Goal: Information Seeking & Learning: Learn about a topic

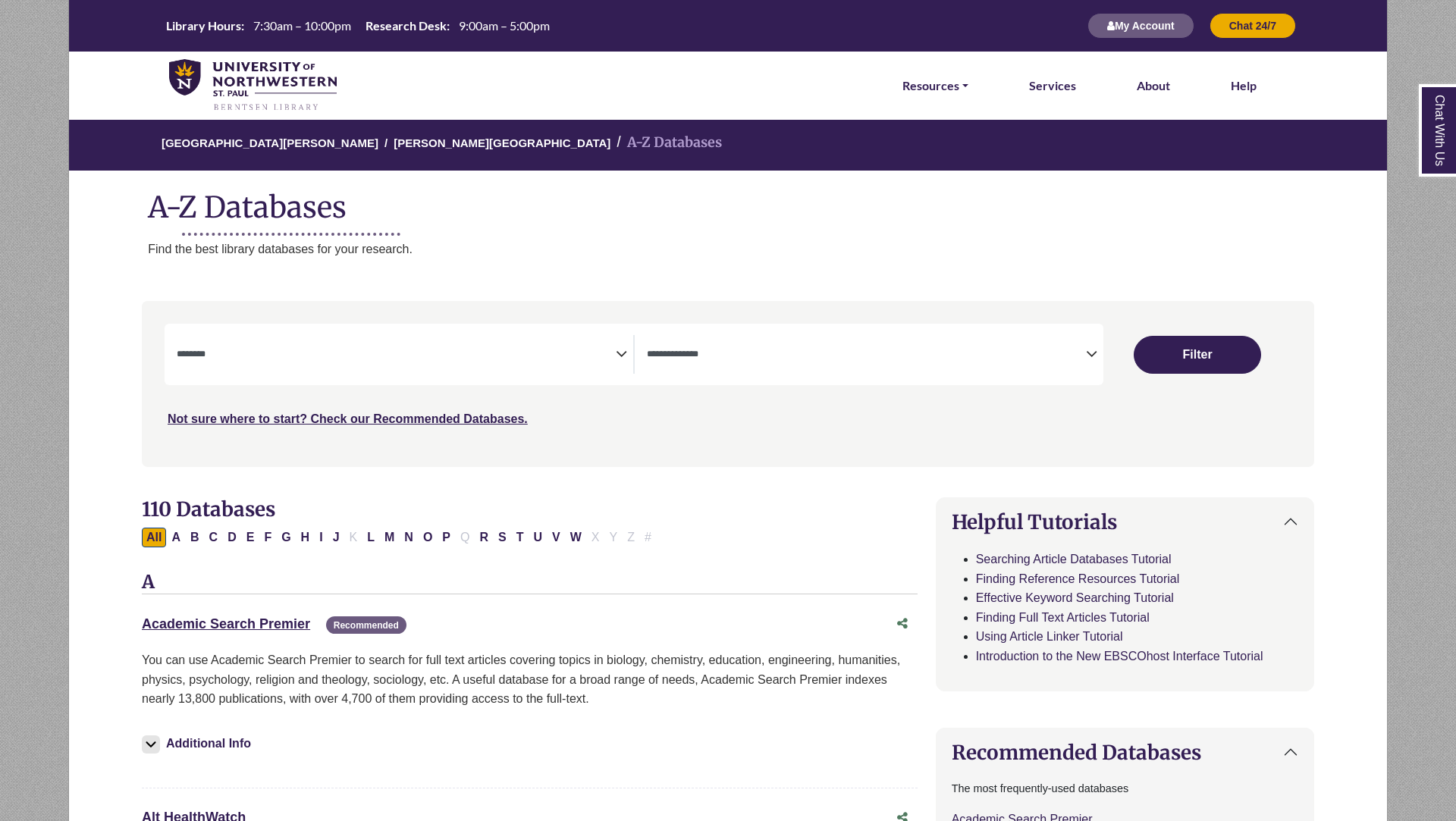
select select "Database Subject Filter"
select select "Database Types Filter"
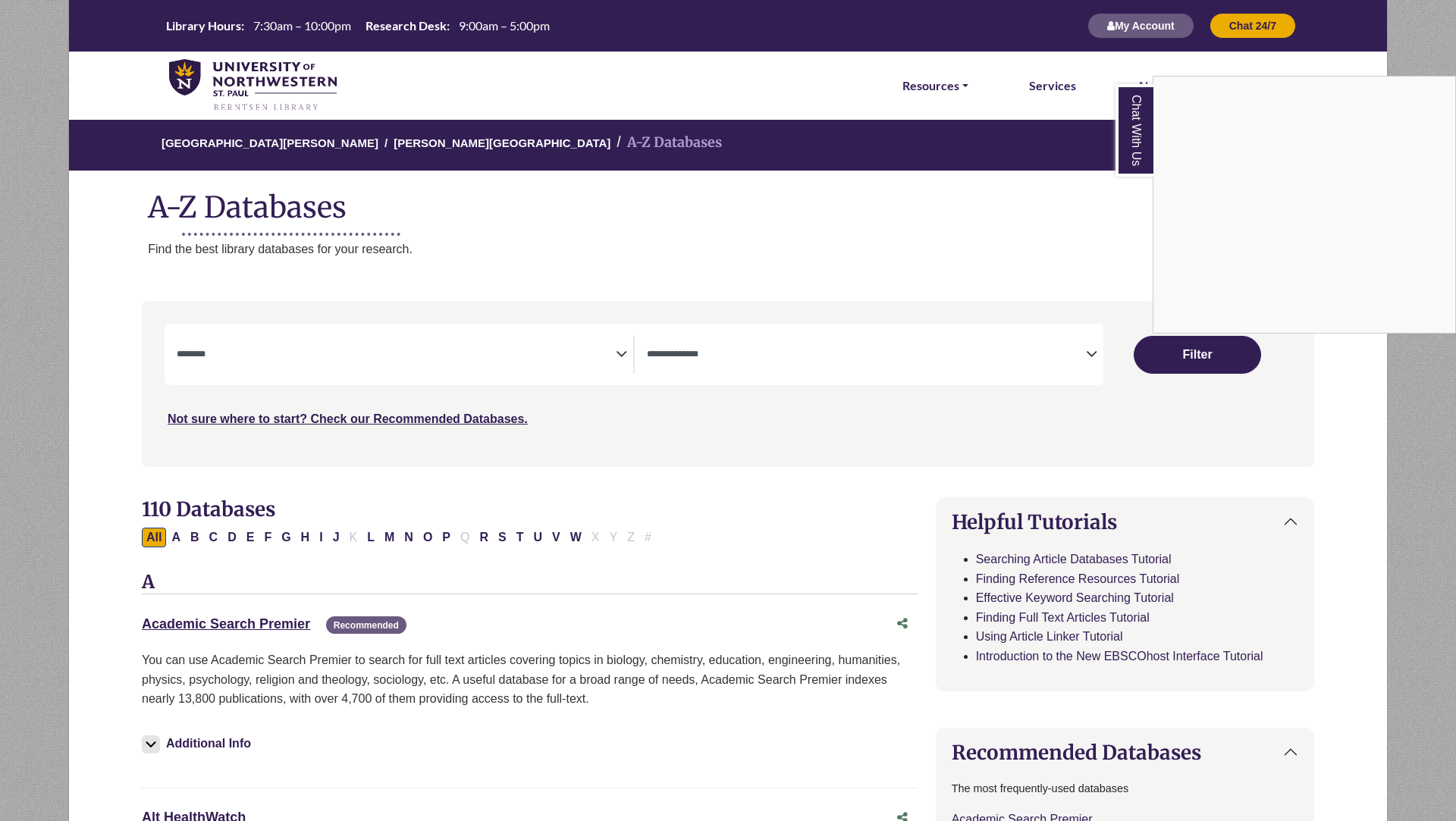
click at [554, 354] on div "Chat With Us" at bounding box center [728, 410] width 1456 height 821
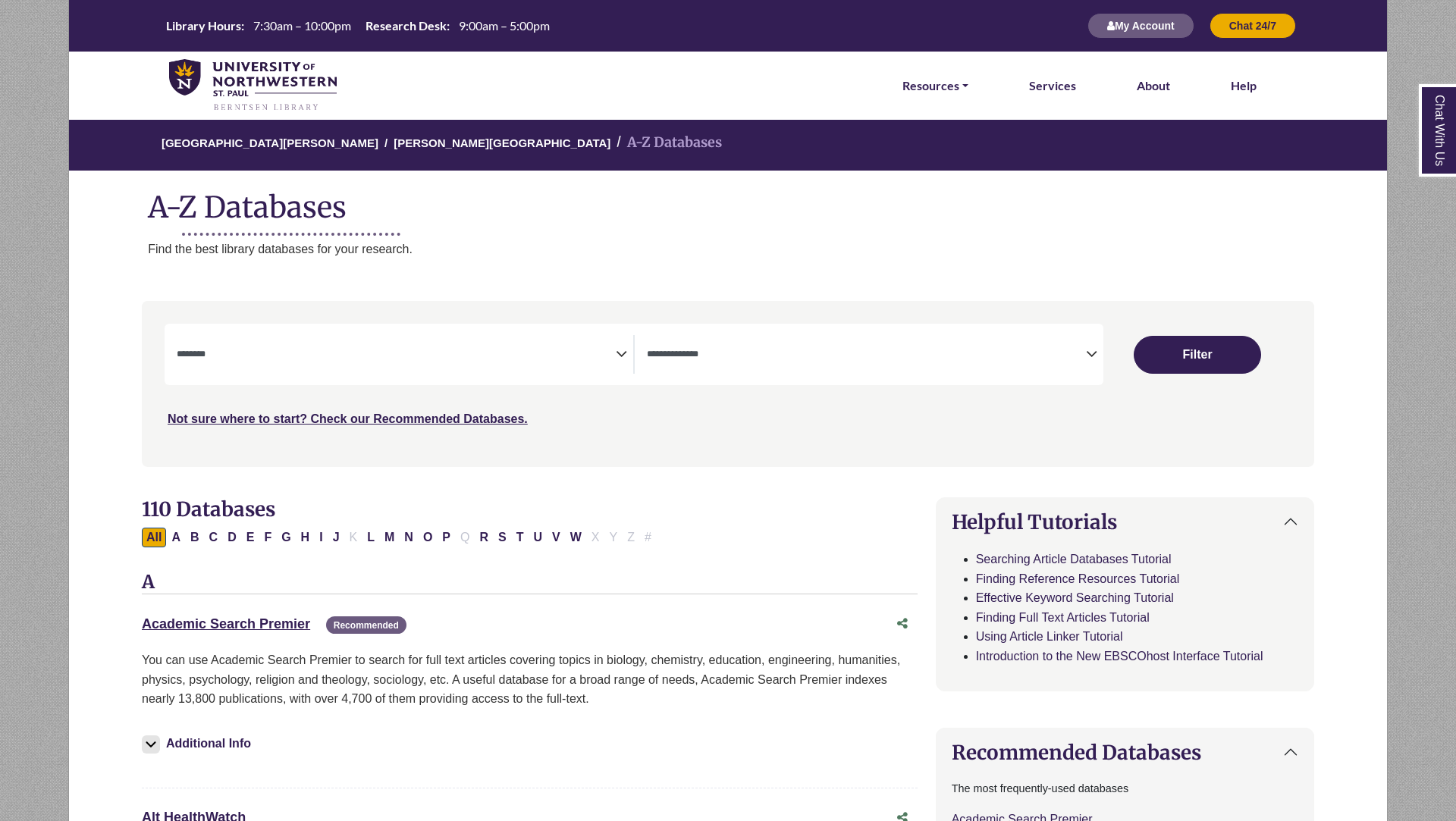
click at [624, 352] on icon "Search filters" at bounding box center [621, 352] width 11 height 23
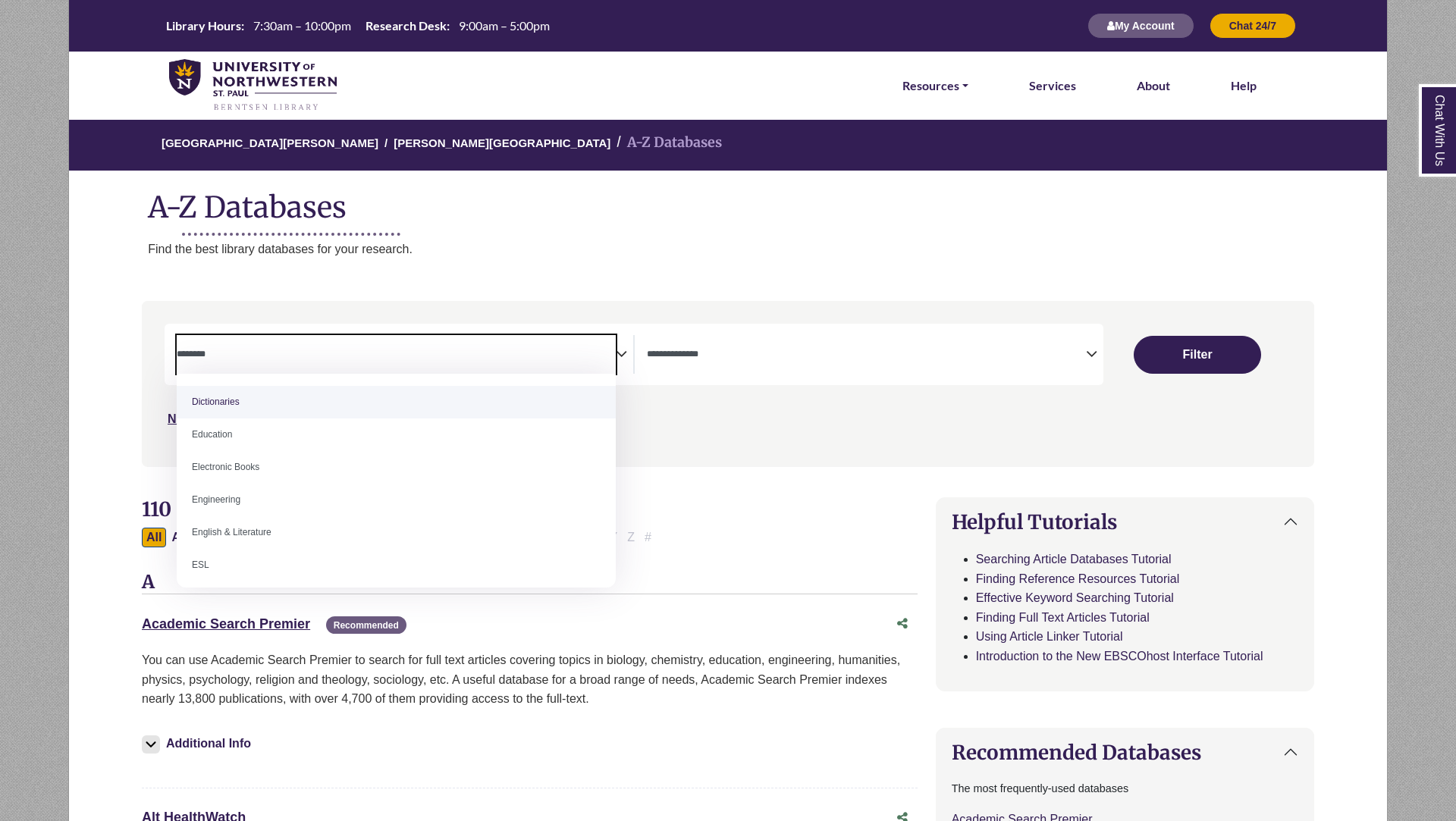
scroll to position [415, 0]
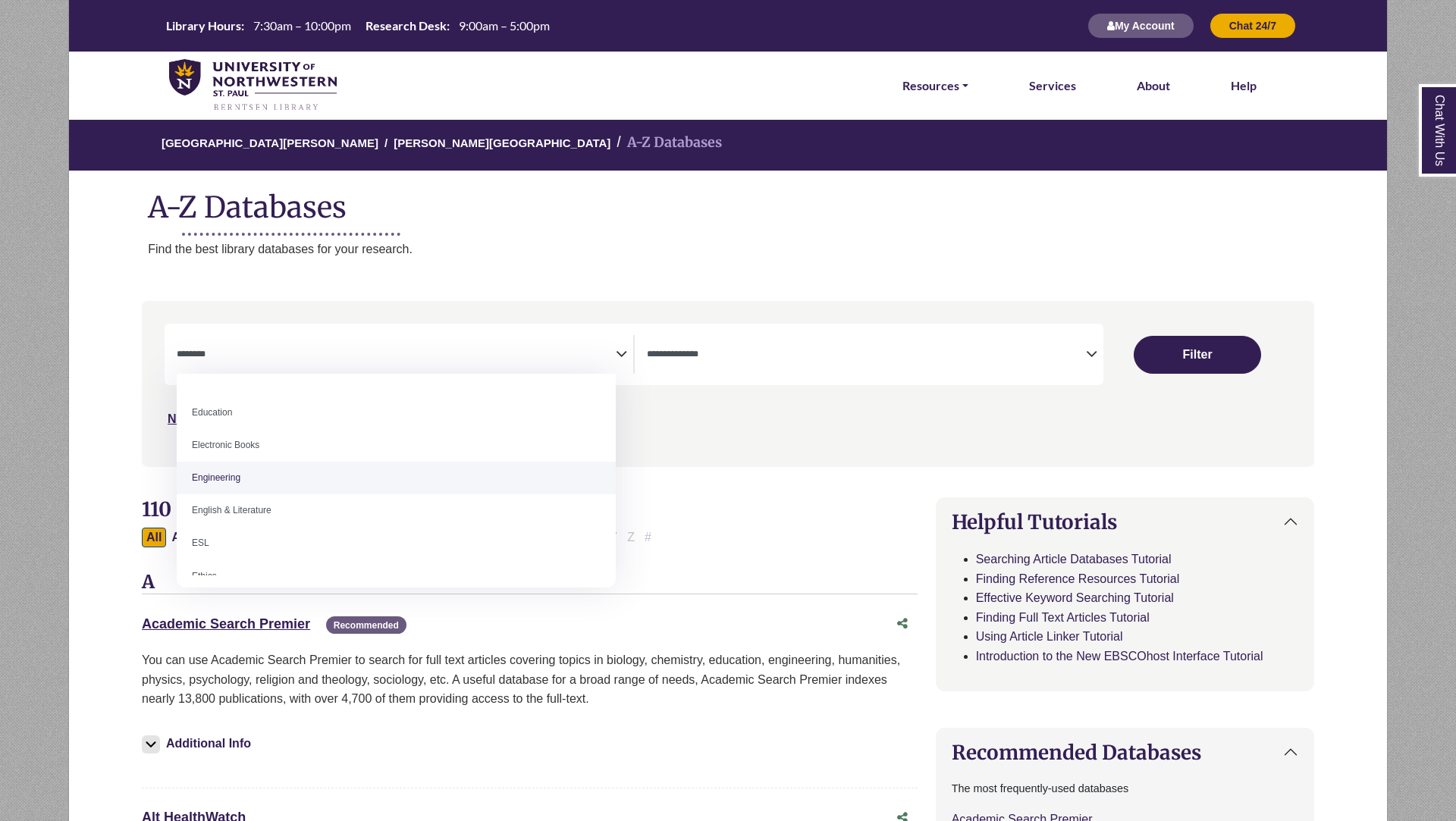
select select "******"
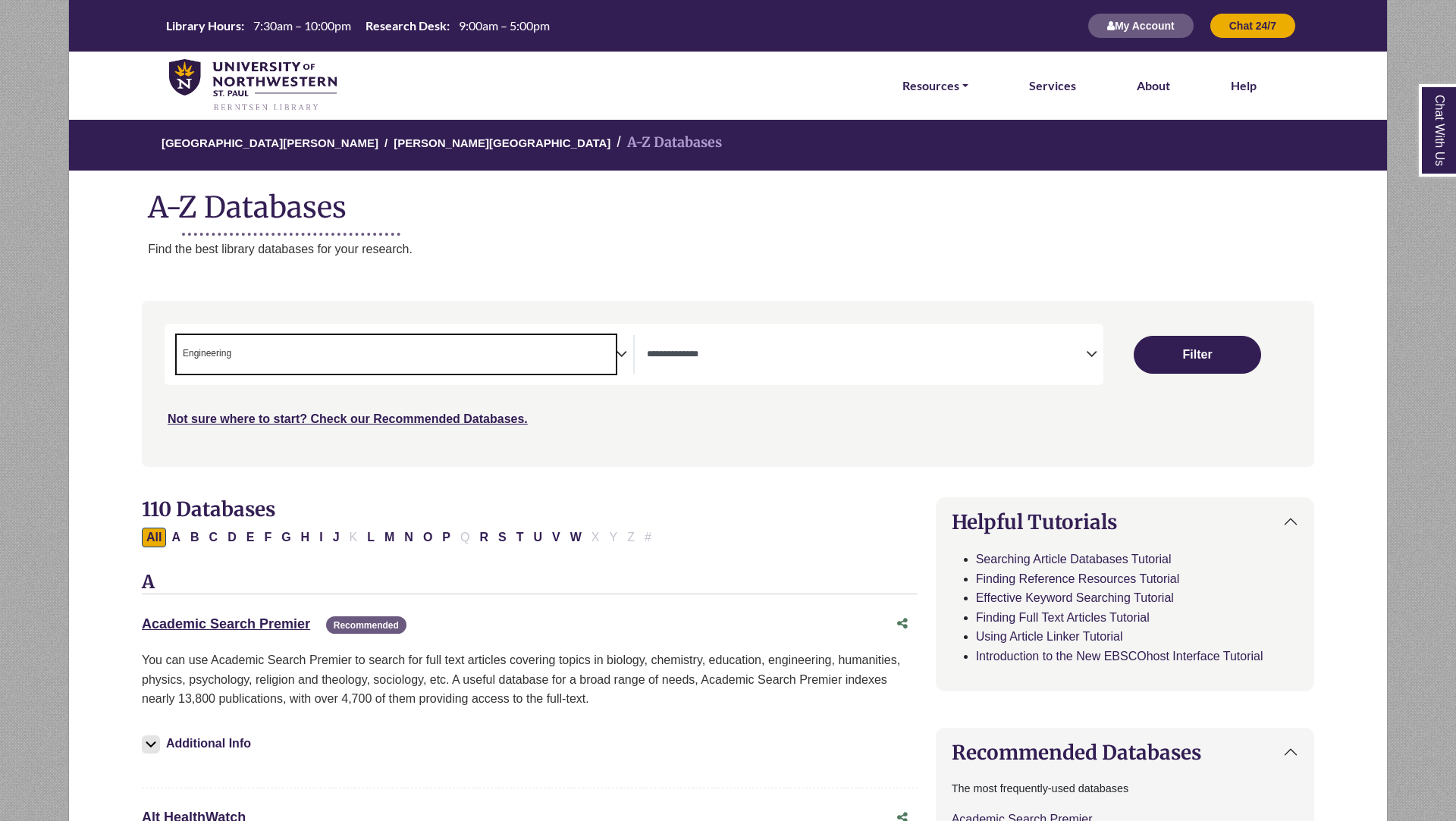
click at [553, 364] on span "× Engineering" at bounding box center [396, 354] width 439 height 39
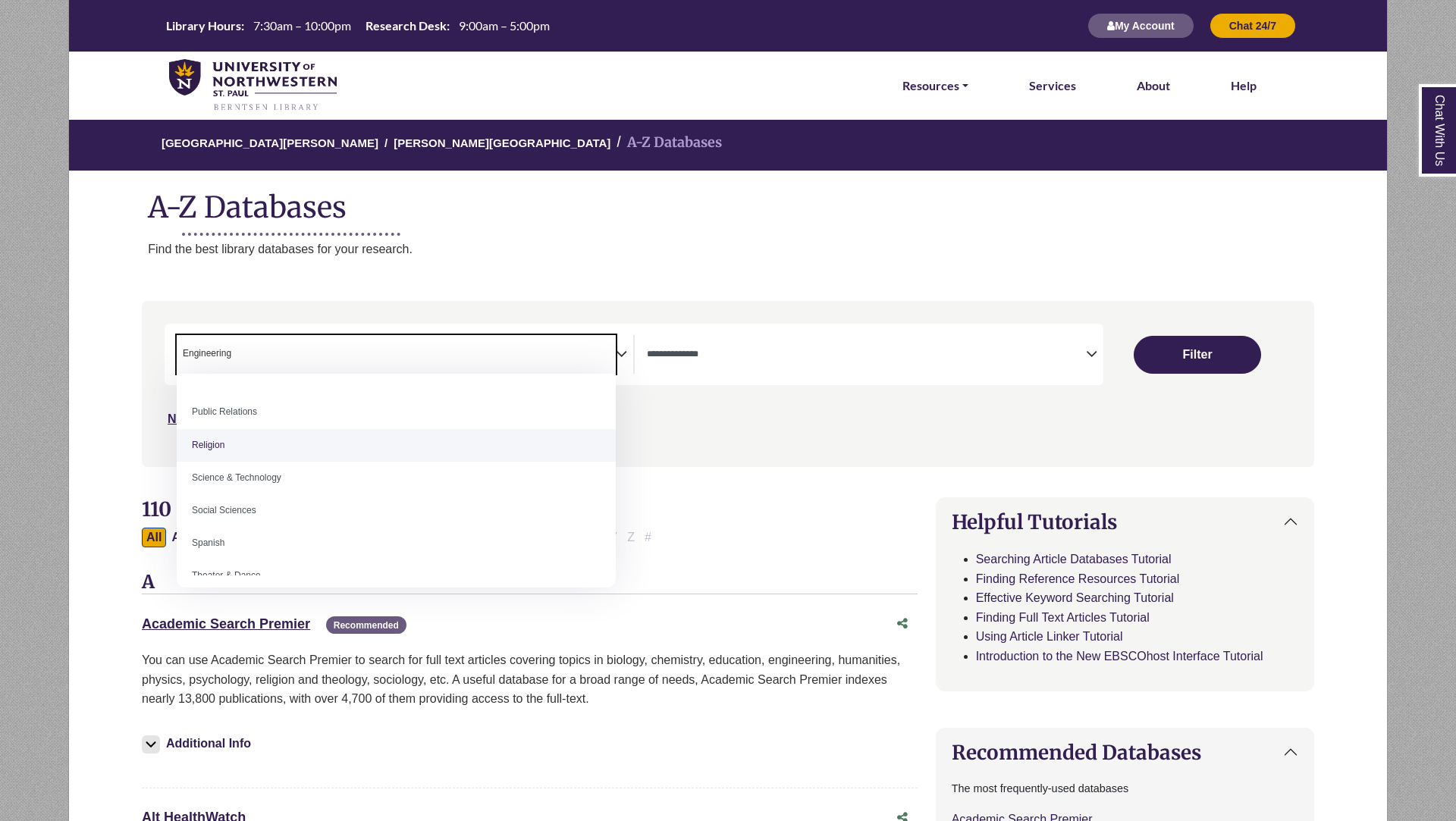
scroll to position [1236, 0]
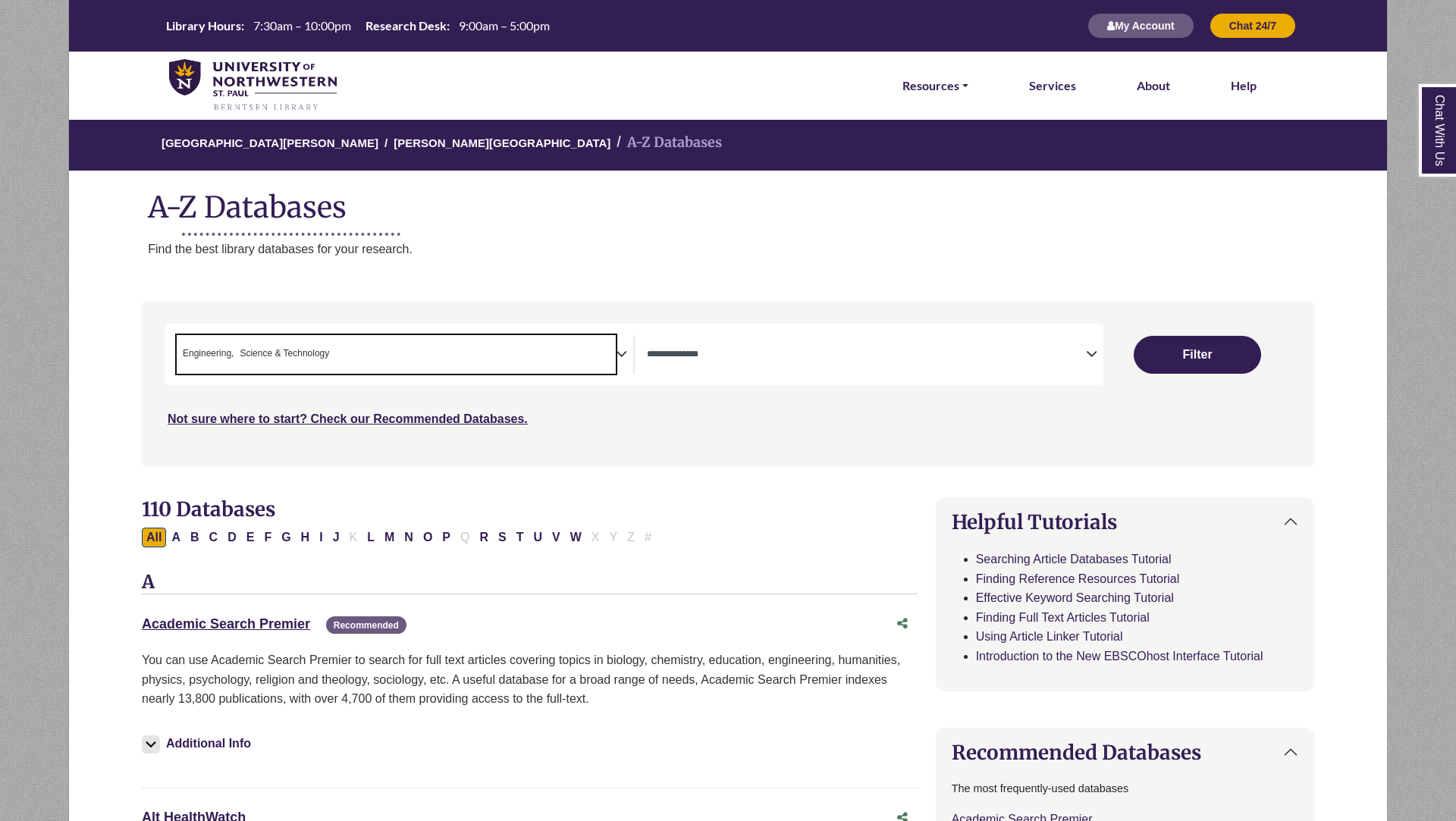
click at [619, 352] on icon "Search filters" at bounding box center [621, 352] width 11 height 23
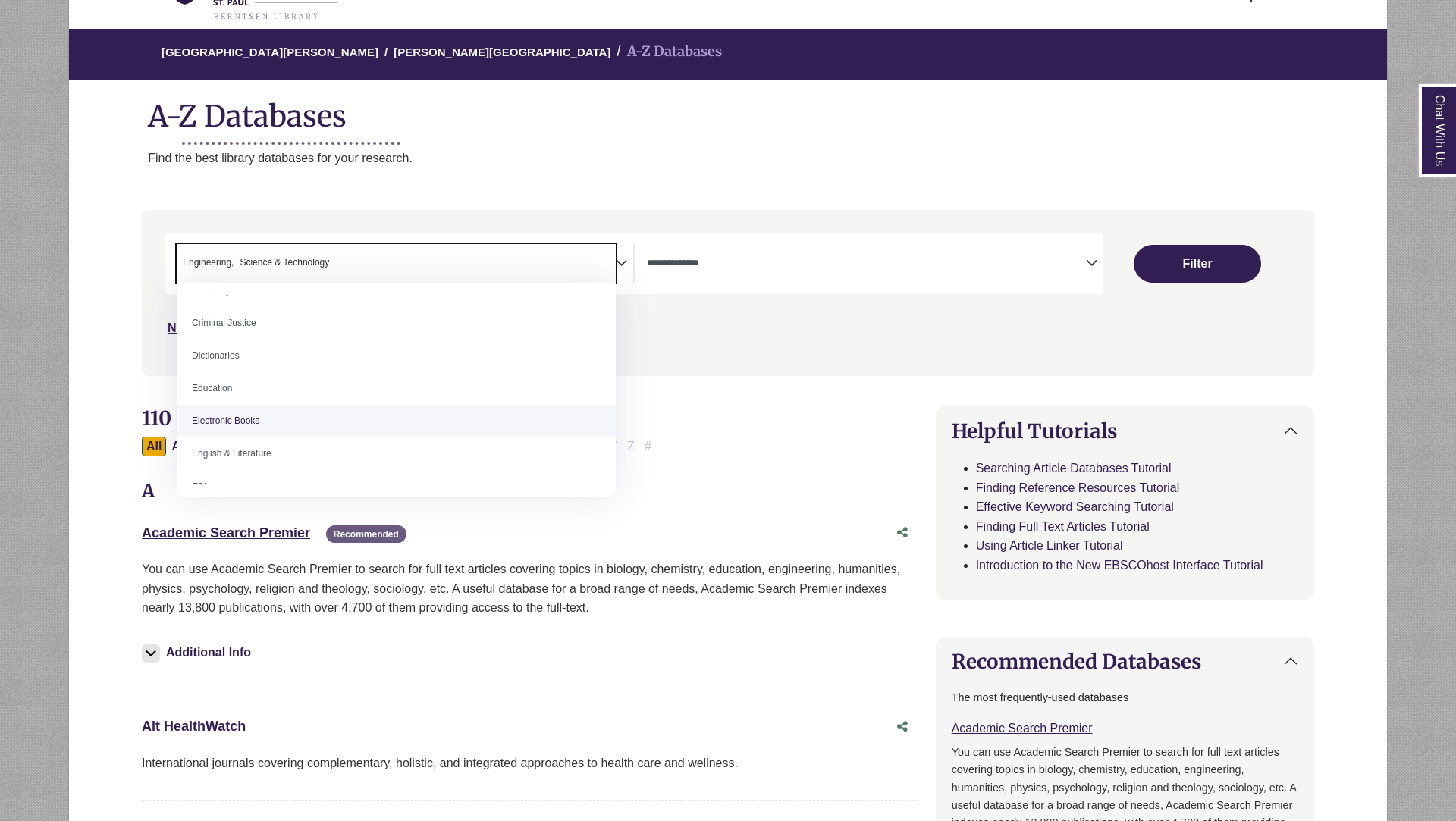
scroll to position [406, 0]
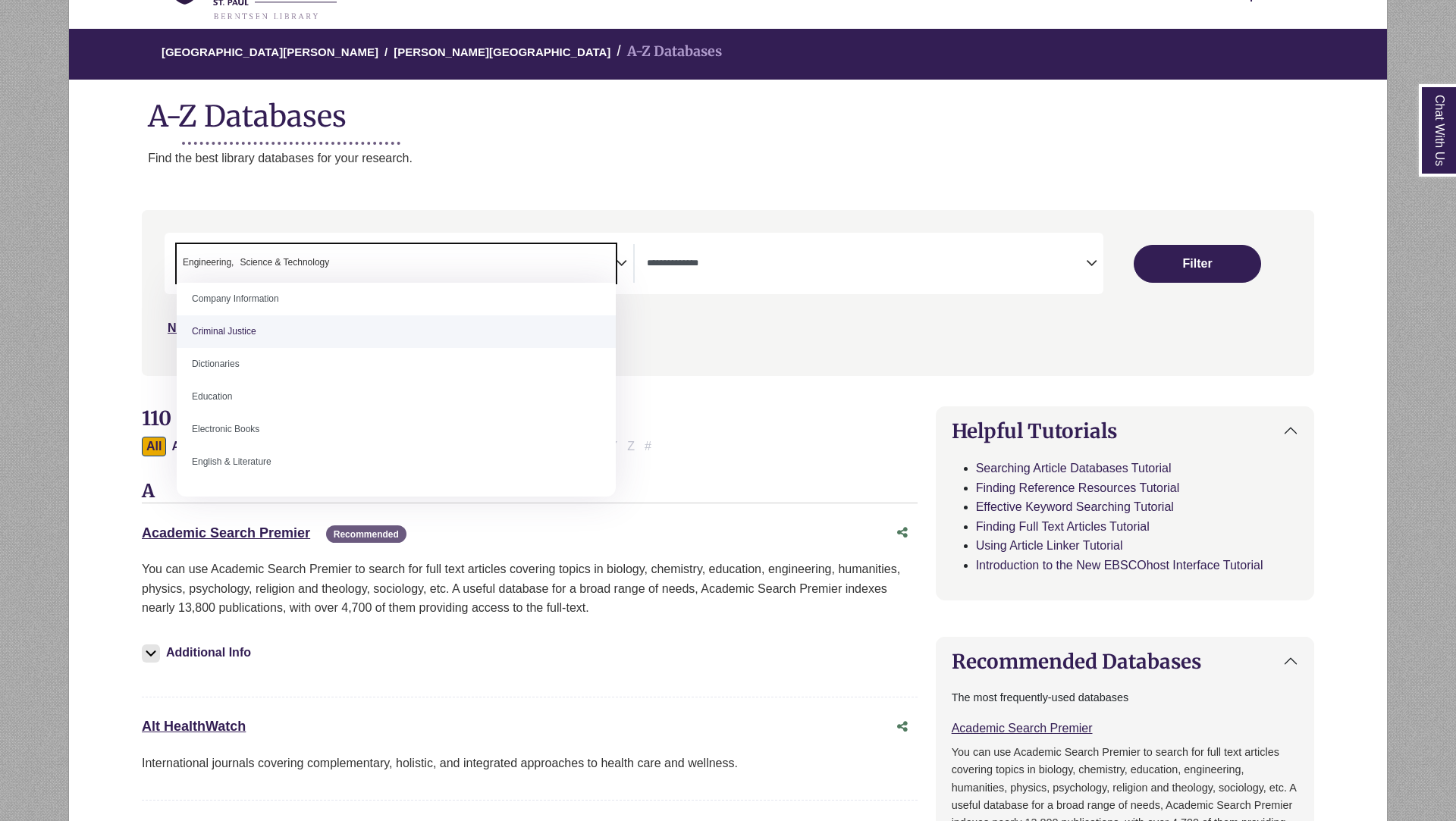
click at [683, 318] on div "Not sure where to start? Check our Recommended Databases." at bounding box center [587, 322] width 845 height 32
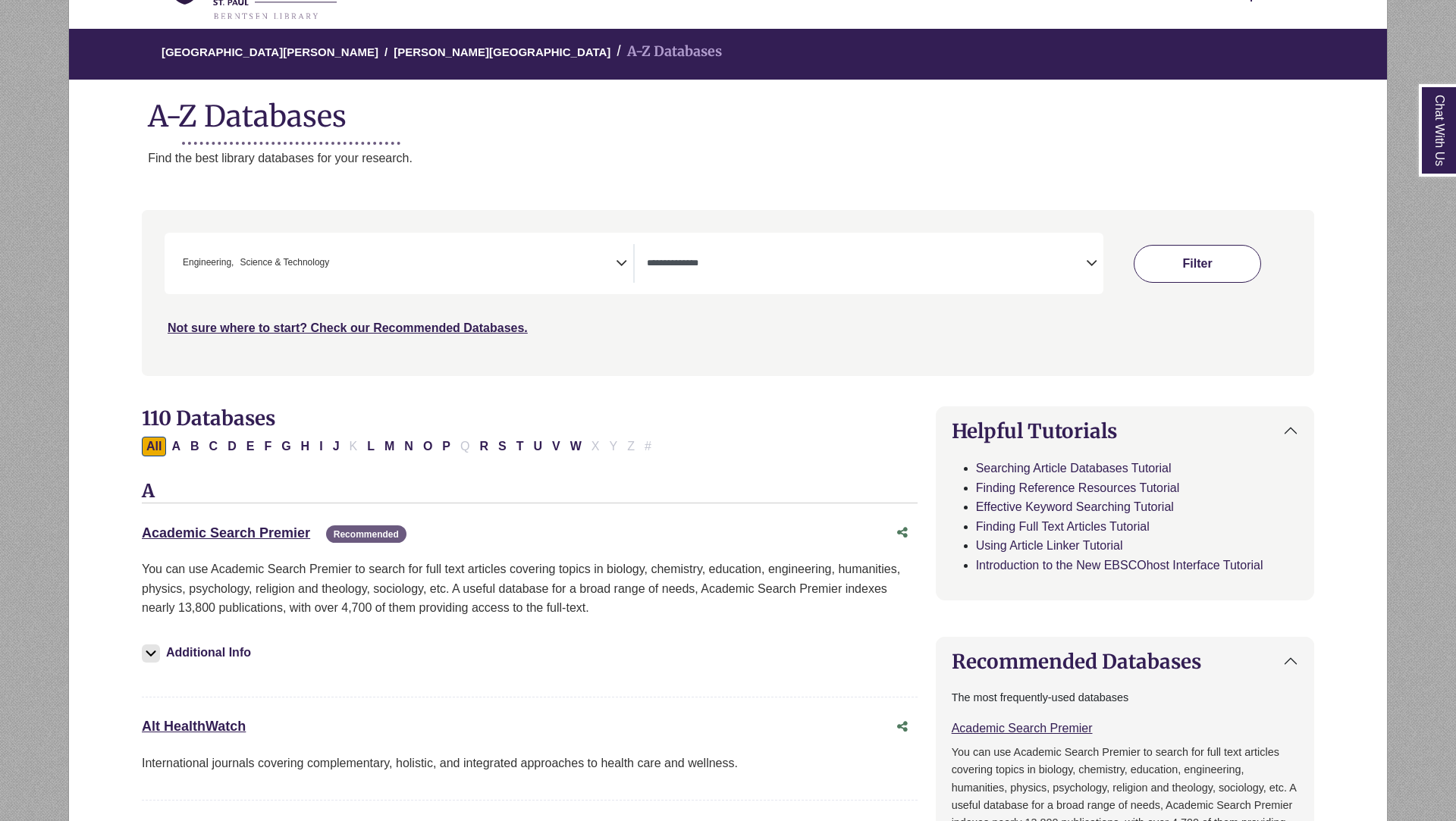
click at [1181, 275] on button "Filter" at bounding box center [1197, 263] width 128 height 38
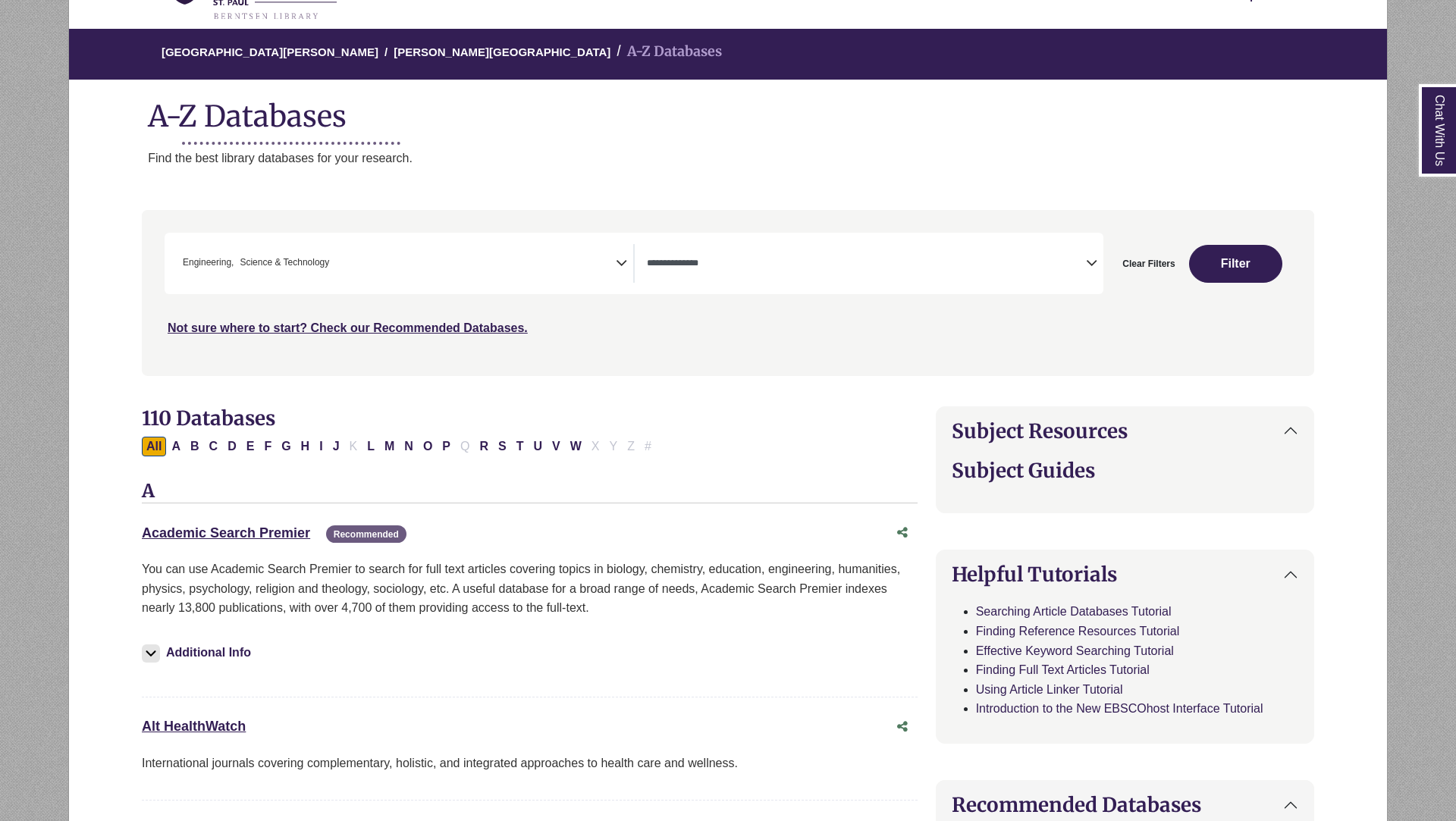
select select "Database Types Filter"
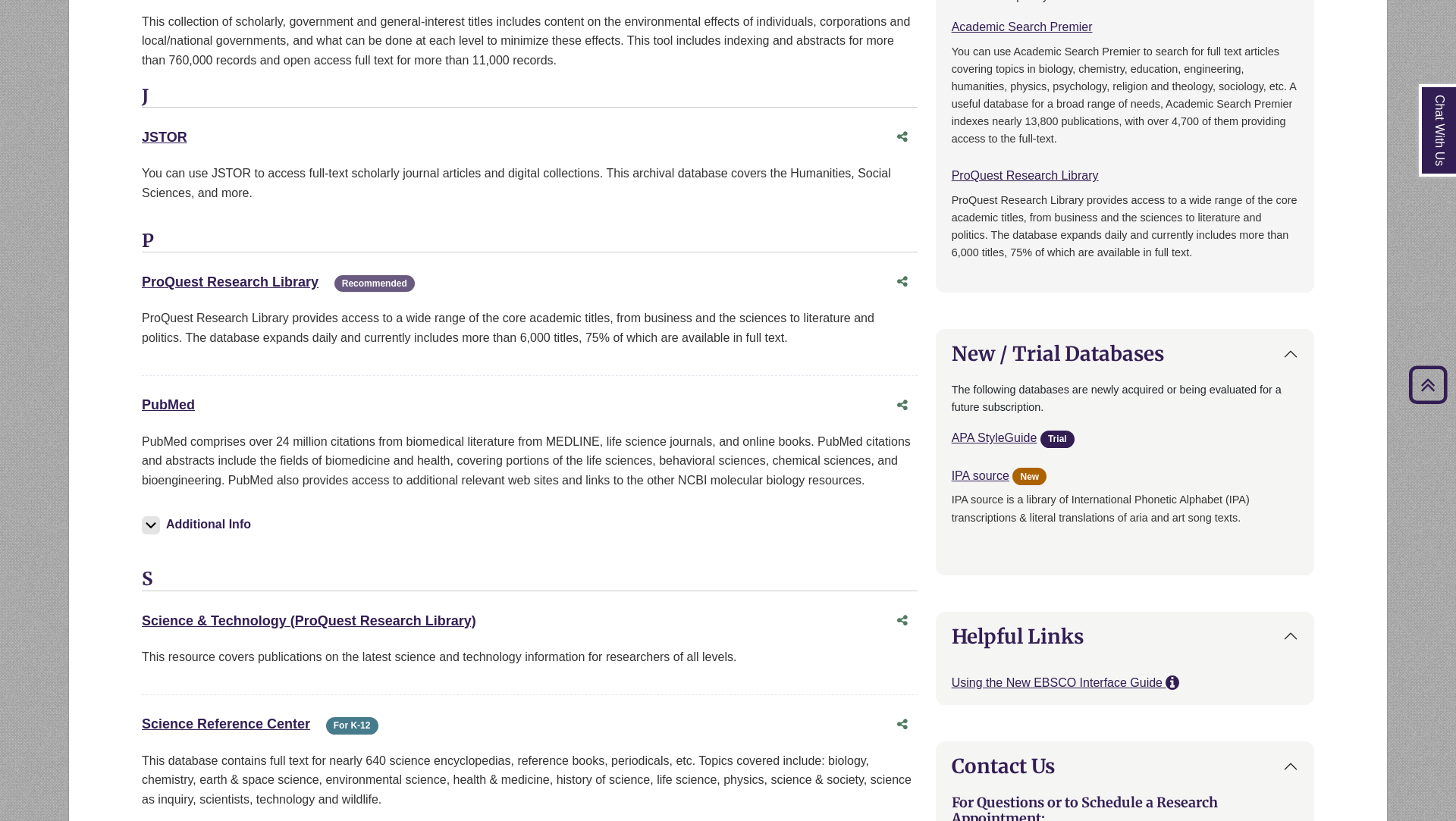
scroll to position [1167, 0]
